Goal: Information Seeking & Learning: Learn about a topic

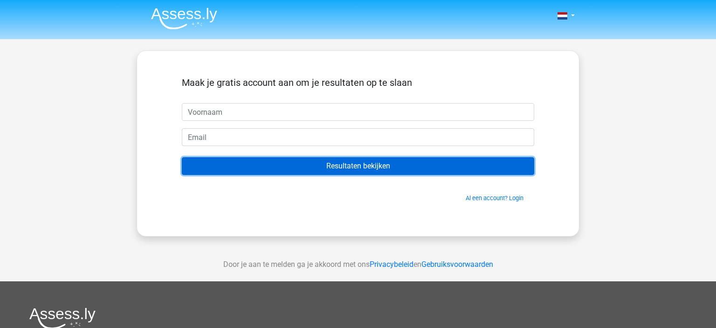
click at [404, 170] on input "Resultaten bekijken" at bounding box center [358, 166] width 352 height 18
drag, startPoint x: 331, startPoint y: 172, endPoint x: 400, endPoint y: 172, distance: 69.5
click at [332, 172] on input "Resultaten bekijken" at bounding box center [358, 166] width 352 height 18
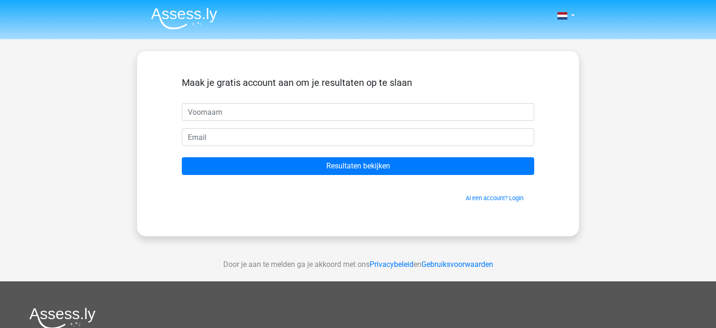
click at [642, 185] on div "Nederlands English" at bounding box center [358, 263] width 716 height 527
click at [188, 16] on img at bounding box center [184, 18] width 66 height 22
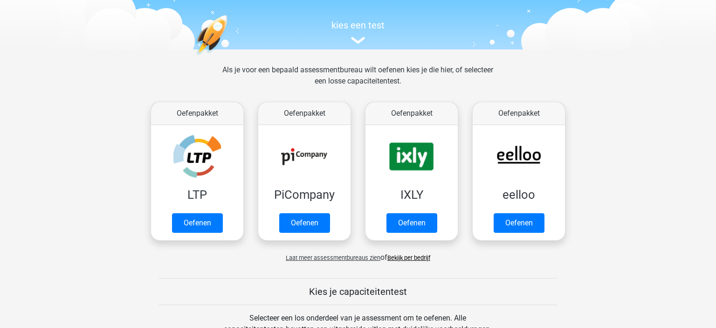
scroll to position [98, 0]
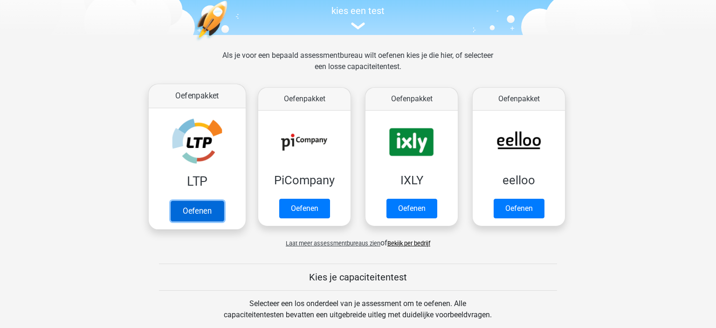
click at [201, 204] on link "Oefenen" at bounding box center [197, 210] width 53 height 21
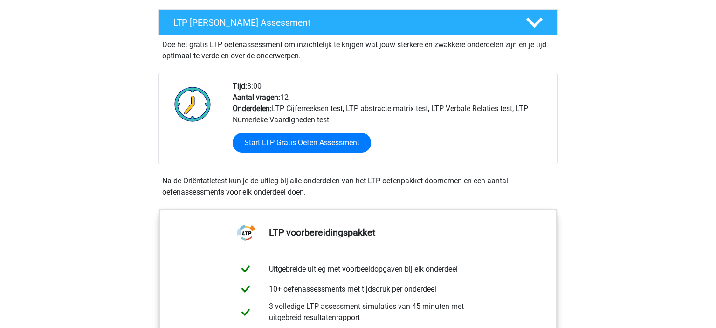
scroll to position [197, 0]
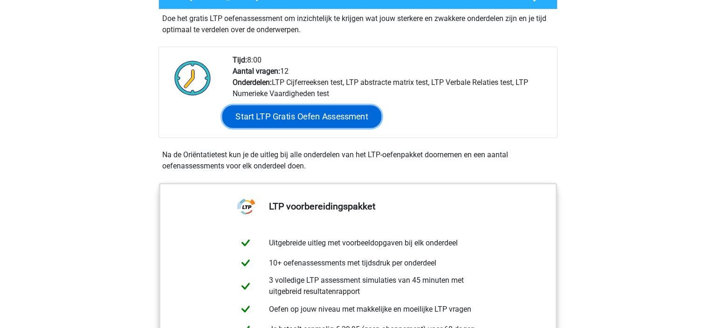
click at [312, 119] on link "Start LTP Gratis Oefen Assessment" at bounding box center [301, 116] width 159 height 22
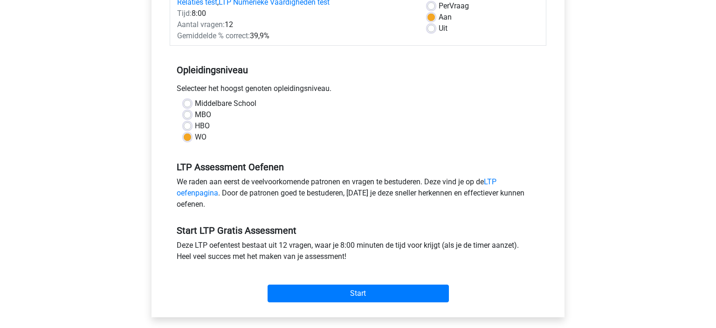
scroll to position [147, 0]
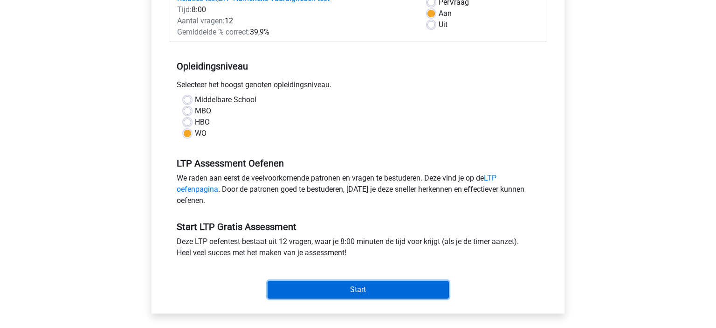
click at [372, 290] on input "Start" at bounding box center [358, 290] width 181 height 18
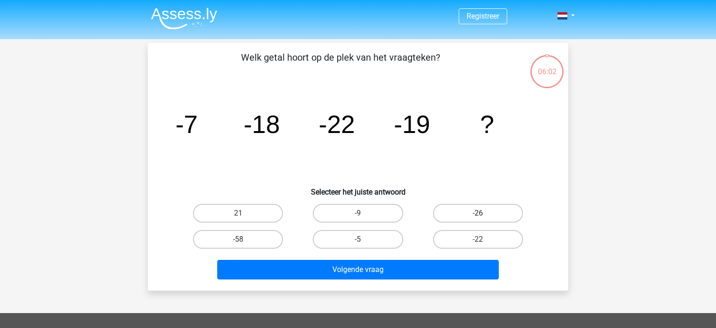
click at [465, 217] on label "-26" at bounding box center [478, 213] width 90 height 19
click at [478, 217] on input "-26" at bounding box center [481, 216] width 6 height 6
radio input "true"
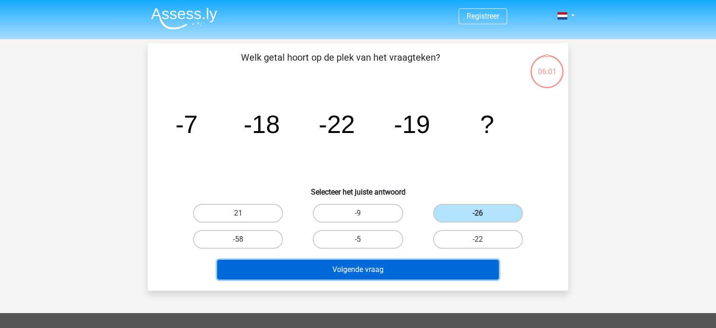
click at [425, 270] on button "Volgende vraag" at bounding box center [358, 270] width 282 height 20
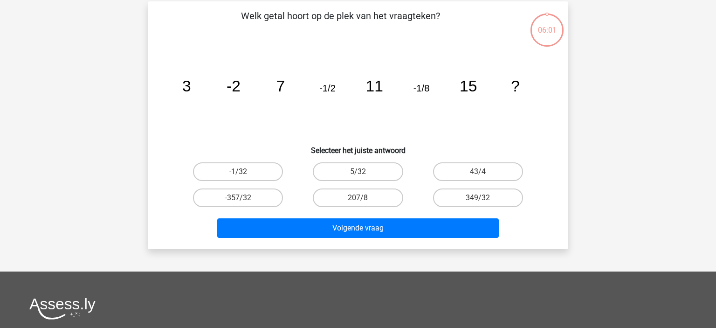
scroll to position [43, 0]
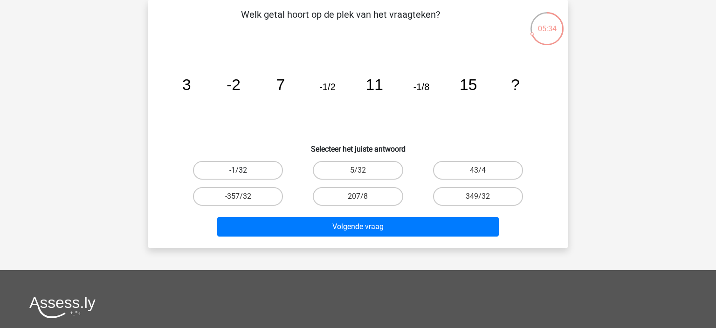
click at [245, 170] on label "-1/32" at bounding box center [238, 170] width 90 height 19
click at [244, 170] on input "-1/32" at bounding box center [241, 173] width 6 height 6
radio input "true"
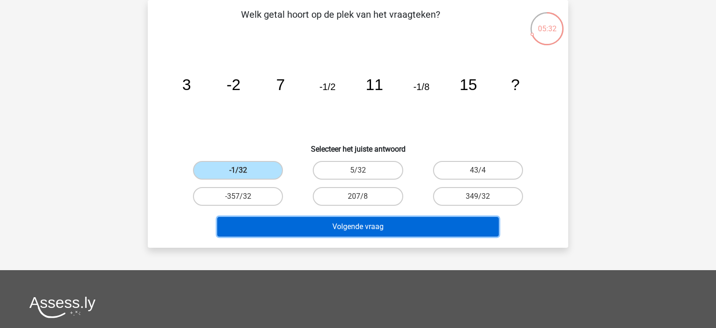
click at [400, 227] on button "Volgende vraag" at bounding box center [358, 227] width 282 height 20
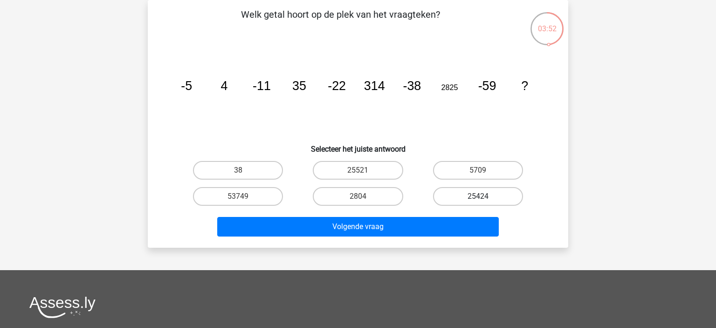
click at [489, 194] on label "25424" at bounding box center [478, 196] width 90 height 19
click at [484, 196] on input "25424" at bounding box center [481, 199] width 6 height 6
radio input "true"
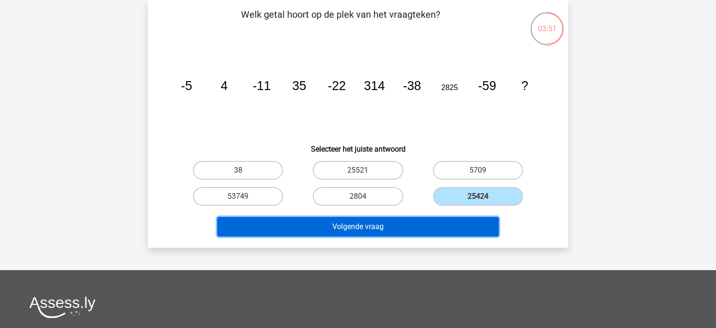
click at [426, 227] on button "Volgende vraag" at bounding box center [358, 227] width 282 height 20
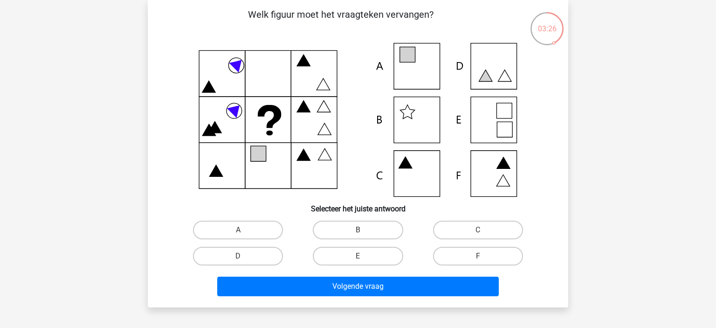
click at [420, 71] on icon at bounding box center [358, 120] width 376 height 154
drag, startPoint x: 243, startPoint y: 231, endPoint x: 268, endPoint y: 239, distance: 25.5
click at [244, 231] on input "A" at bounding box center [241, 233] width 6 height 6
radio input "true"
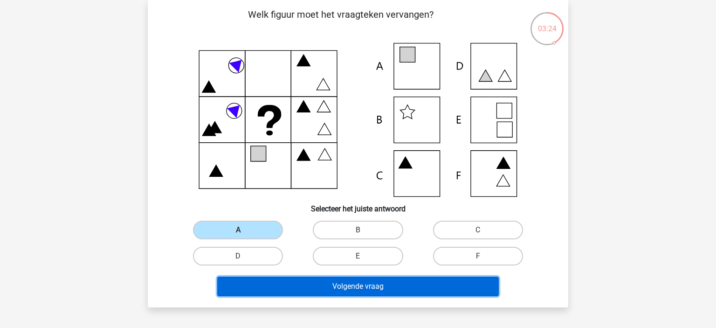
click at [358, 290] on button "Volgende vraag" at bounding box center [358, 286] width 282 height 20
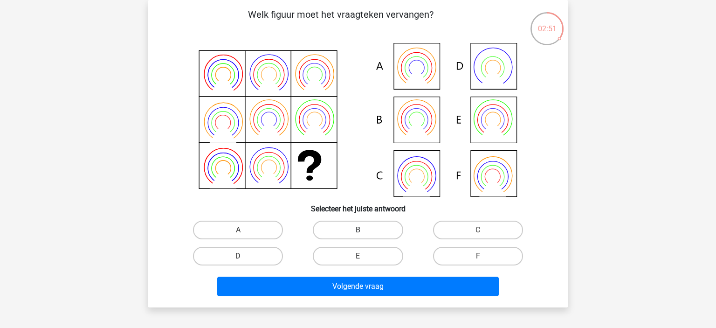
click at [359, 229] on label "B" at bounding box center [358, 230] width 90 height 19
click at [359, 230] on input "B" at bounding box center [361, 233] width 6 height 6
radio input "true"
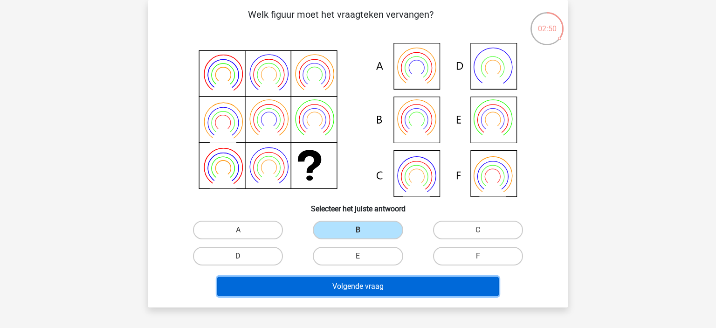
click at [388, 289] on button "Volgende vraag" at bounding box center [358, 286] width 282 height 20
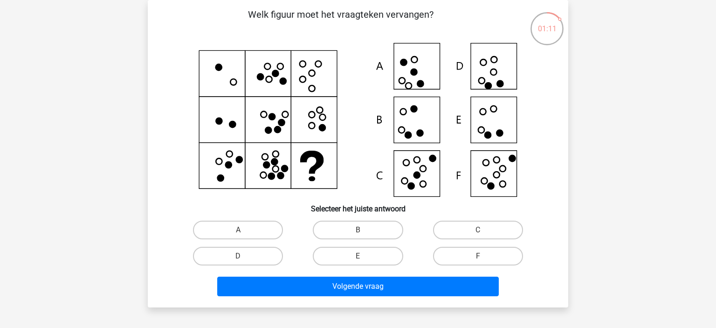
click at [502, 178] on icon at bounding box center [358, 120] width 376 height 154
click at [479, 253] on label "F" at bounding box center [478, 256] width 90 height 19
click at [479, 256] on input "F" at bounding box center [481, 259] width 6 height 6
radio input "true"
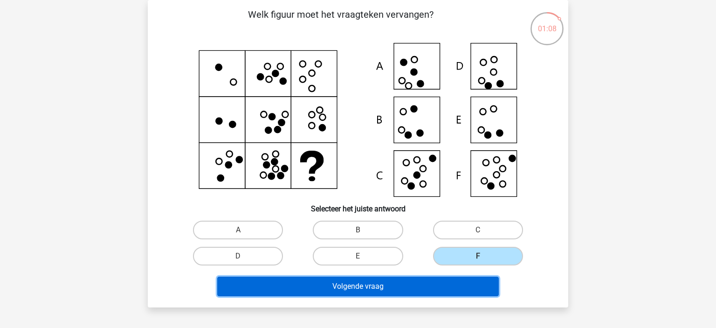
click at [419, 288] on button "Volgende vraag" at bounding box center [358, 286] width 282 height 20
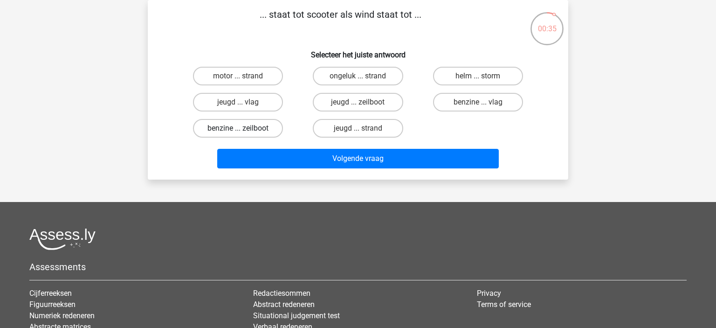
click at [242, 127] on label "benzine ... zeilboot" at bounding box center [238, 128] width 90 height 19
click at [242, 128] on input "benzine ... zeilboot" at bounding box center [241, 131] width 6 height 6
radio input "true"
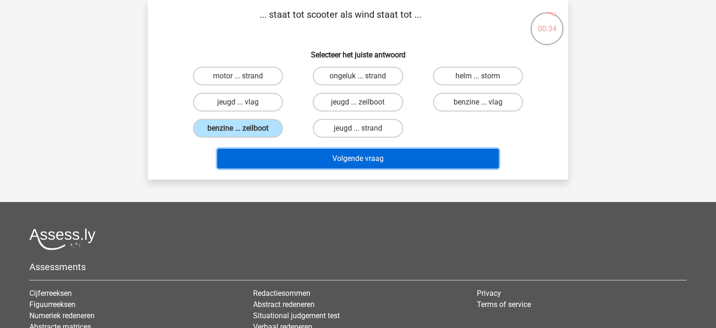
click at [316, 154] on button "Volgende vraag" at bounding box center [358, 159] width 282 height 20
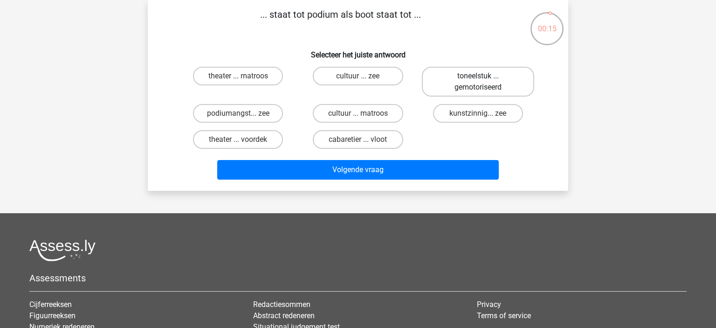
click at [488, 81] on label "toneelstuk ... gemotoriseerd" at bounding box center [478, 82] width 112 height 30
click at [484, 81] on input "toneelstuk ... gemotoriseerd" at bounding box center [481, 79] width 6 height 6
radio input "true"
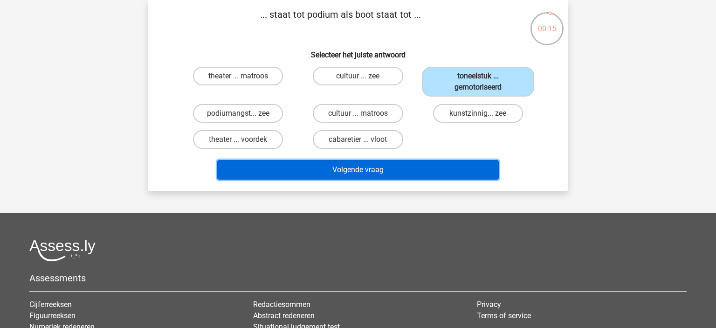
click at [421, 165] on button "Volgende vraag" at bounding box center [358, 170] width 282 height 20
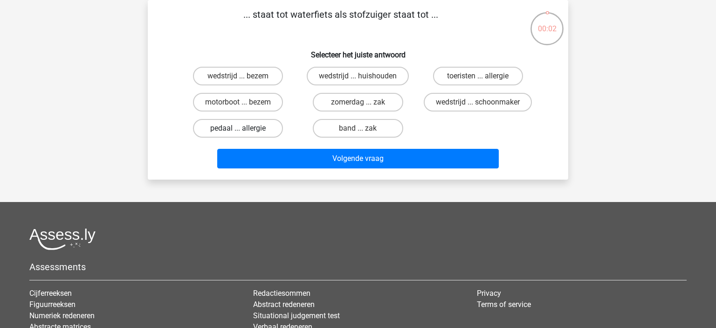
click at [249, 129] on label "pedaal ... allergie" at bounding box center [238, 128] width 90 height 19
click at [244, 129] on input "pedaal ... allergie" at bounding box center [241, 131] width 6 height 6
radio input "true"
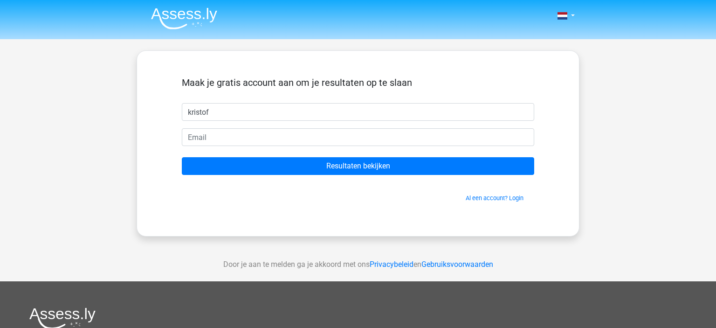
type input "kristof"
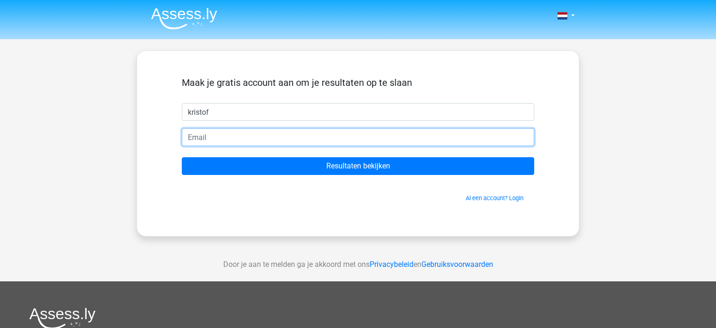
click at [193, 139] on input "email" at bounding box center [358, 137] width 352 height 18
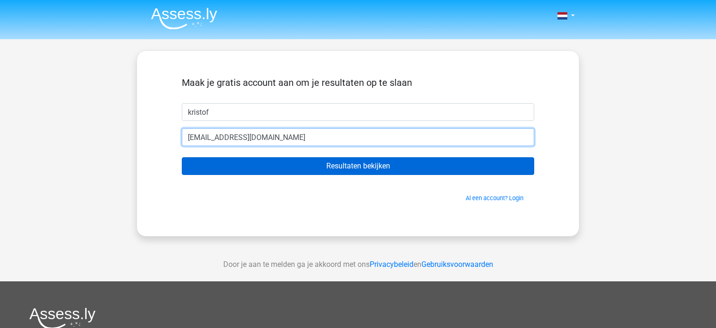
type input "kristof.brackez@zoutleeuw.be"
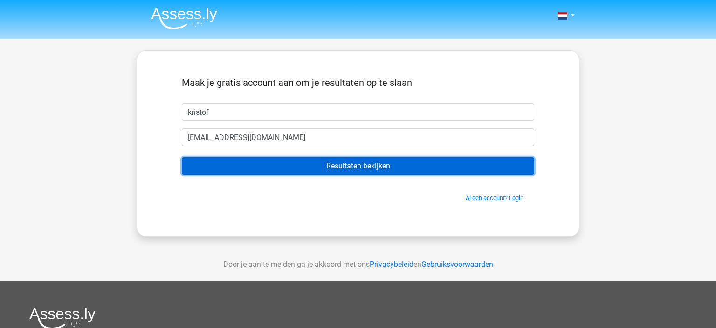
click at [352, 170] on input "Resultaten bekijken" at bounding box center [358, 166] width 352 height 18
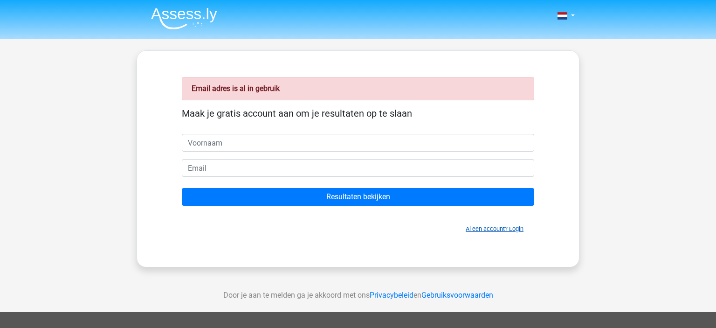
click at [491, 231] on link "Al een account? Login" at bounding box center [495, 228] width 58 height 7
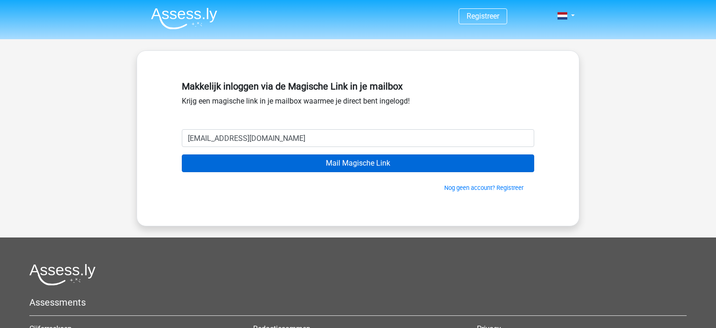
type input "[EMAIL_ADDRESS][DOMAIN_NAME]"
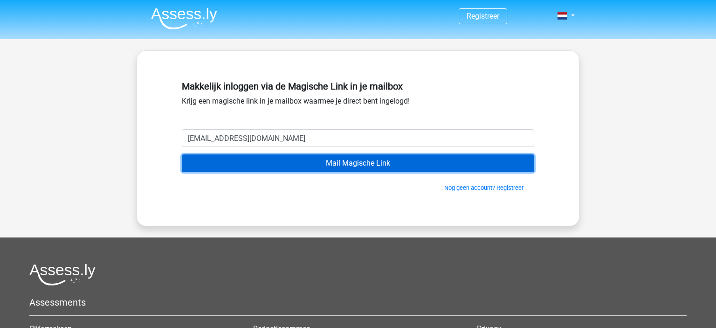
click at [371, 159] on input "Mail Magische Link" at bounding box center [358, 163] width 352 height 18
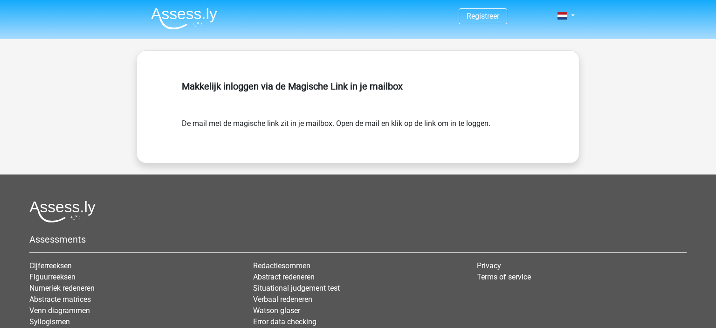
click at [458, 124] on form "De mail met de magische link zit in je mailbox. Open de mail en klik op de link…" at bounding box center [358, 123] width 352 height 11
click at [490, 124] on form "De mail met de magische link zit in je mailbox. Open de mail en klik op de link…" at bounding box center [358, 123] width 352 height 11
